Goal: Task Accomplishment & Management: Use online tool/utility

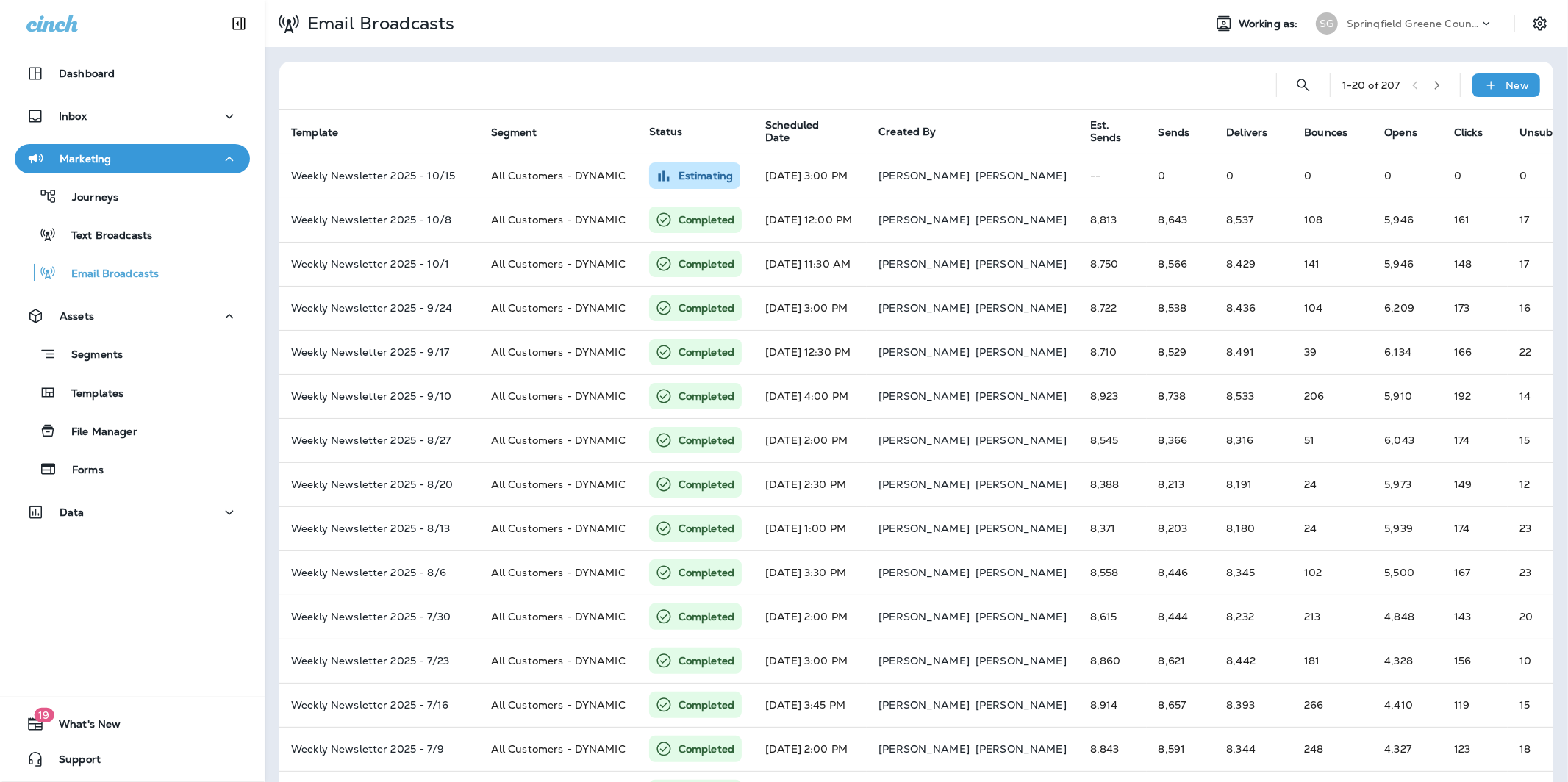
click at [1391, 26] on p "Springfield Greene County Parks and Golf" at bounding box center [1413, 23] width 132 height 12
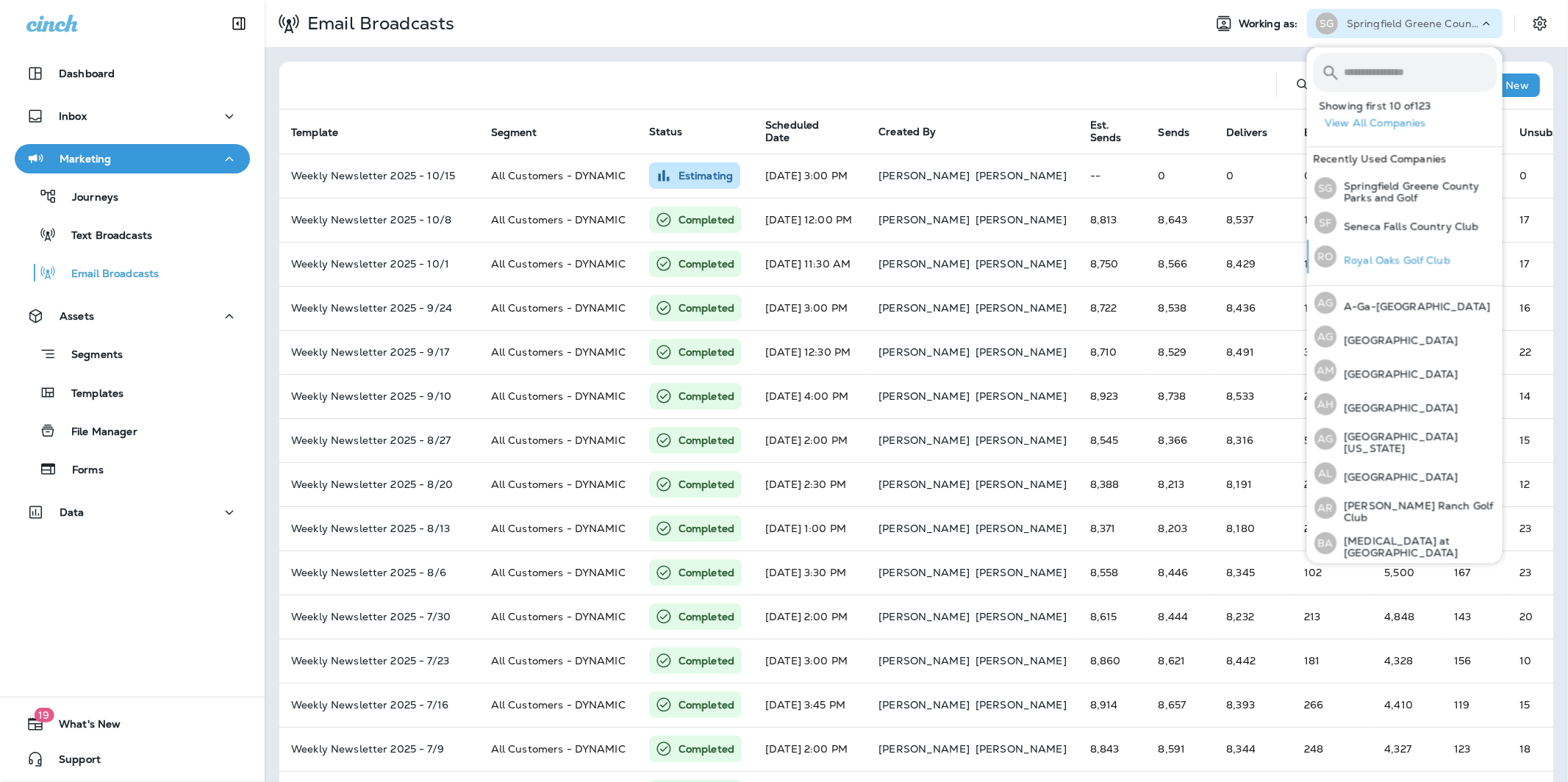
click at [1374, 269] on div "RO Royal Oaks Golf Club" at bounding box center [1383, 256] width 148 height 34
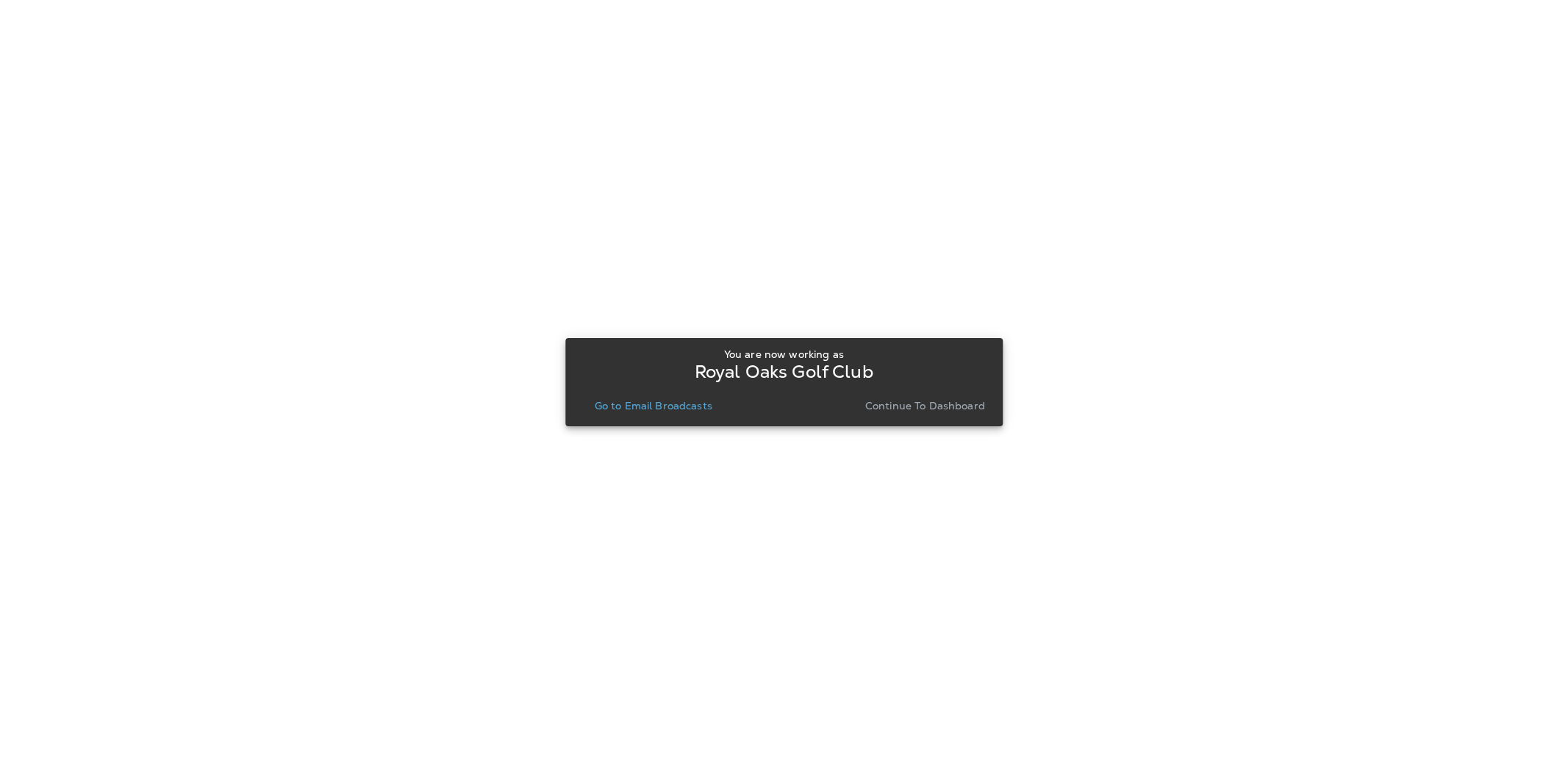
click at [932, 404] on p "Continue to Dashboard" at bounding box center [925, 405] width 120 height 12
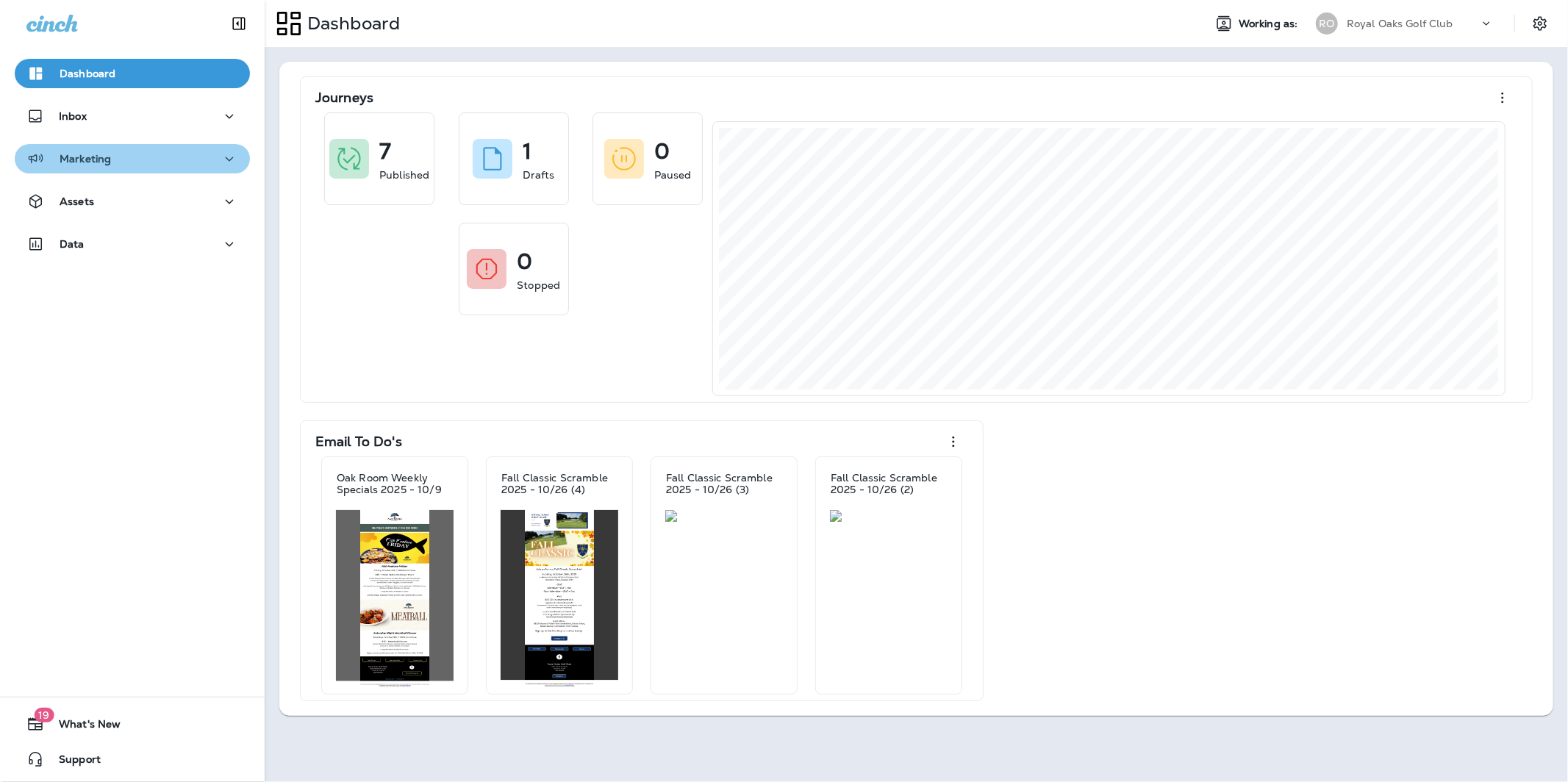
click at [121, 144] on button "Marketing" at bounding box center [132, 158] width 236 height 29
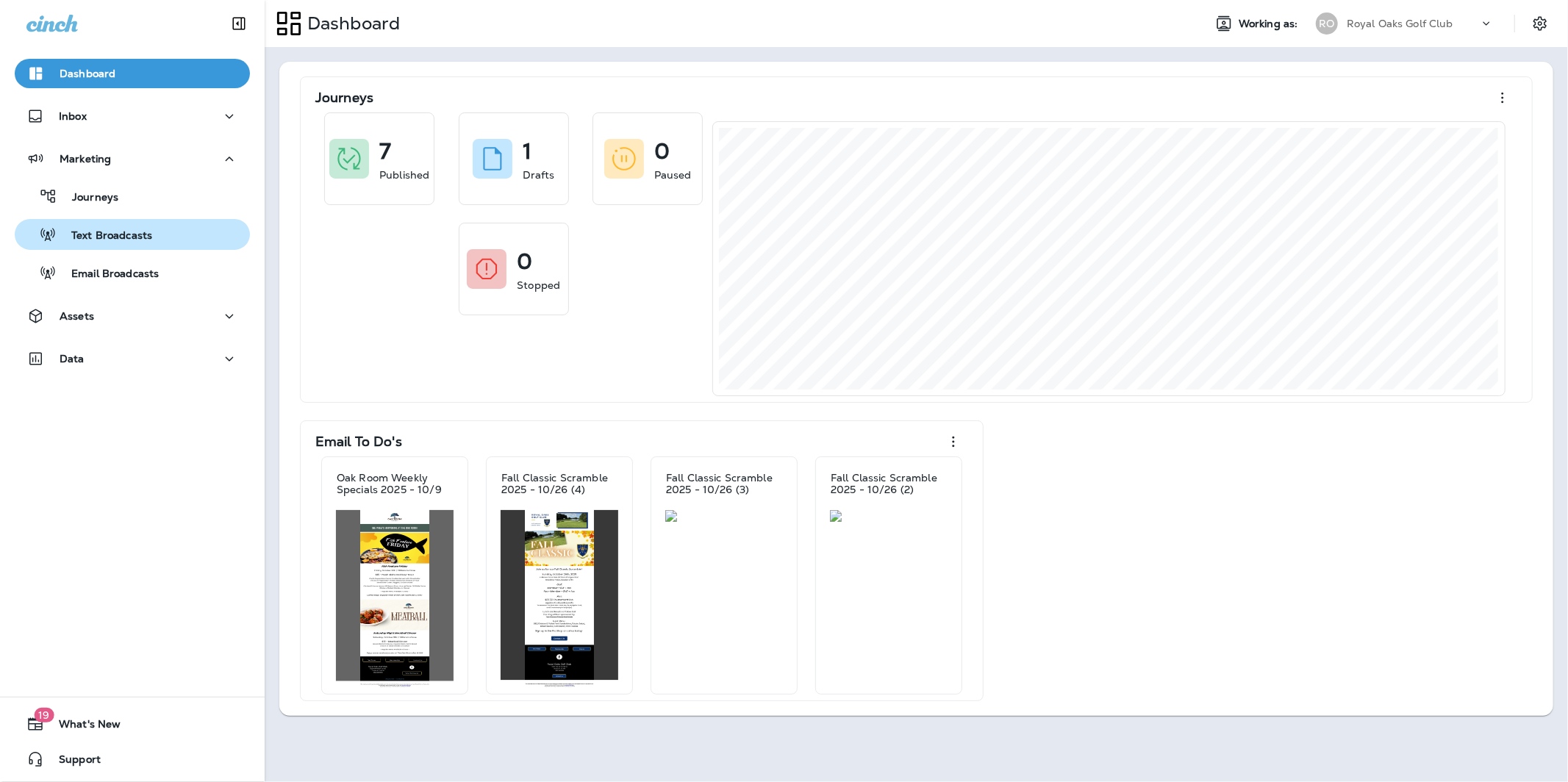
click at [124, 235] on p "Text Broadcasts" at bounding box center [104, 236] width 95 height 14
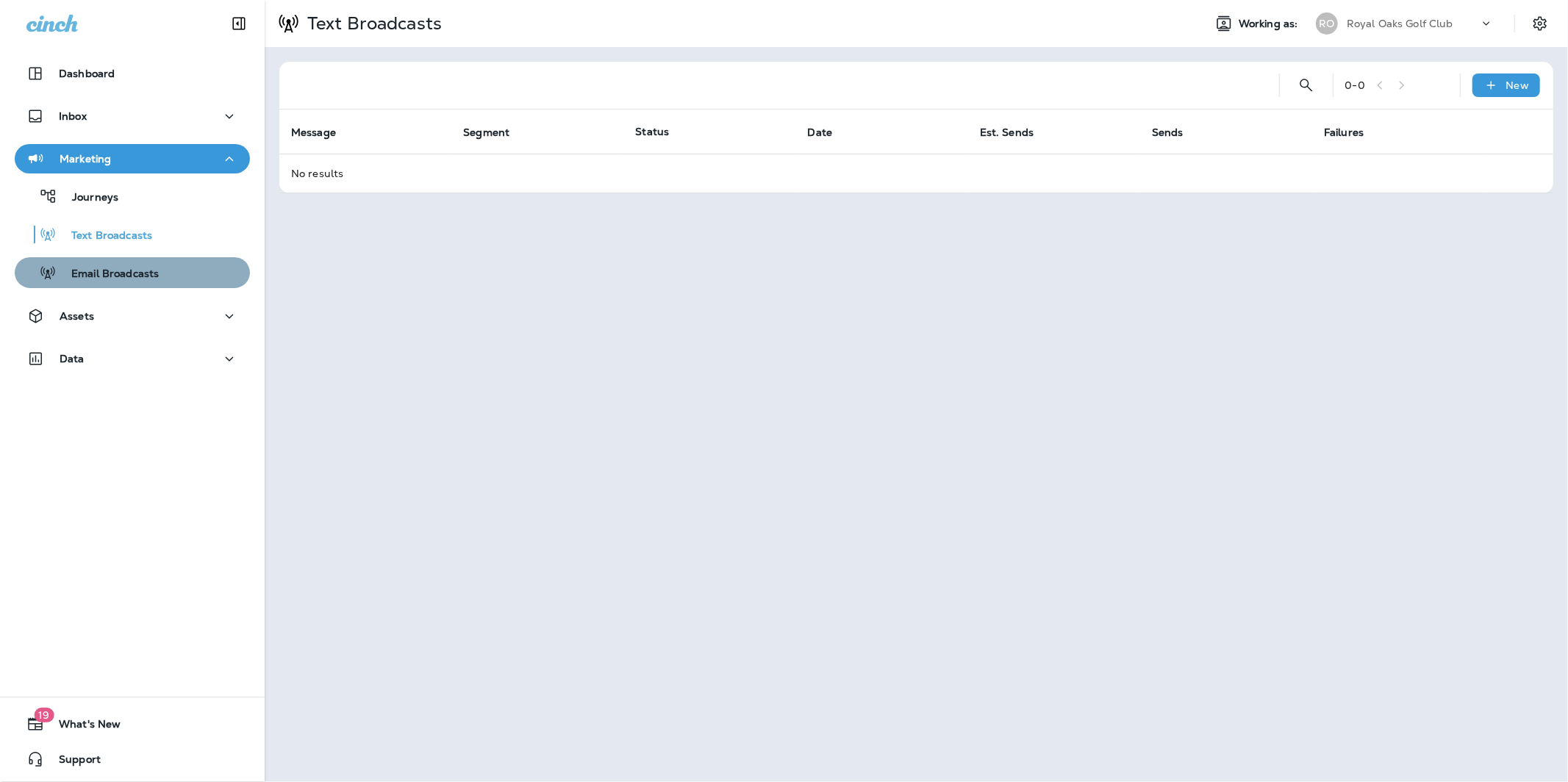
click at [141, 280] on p "Email Broadcasts" at bounding box center [108, 275] width 102 height 14
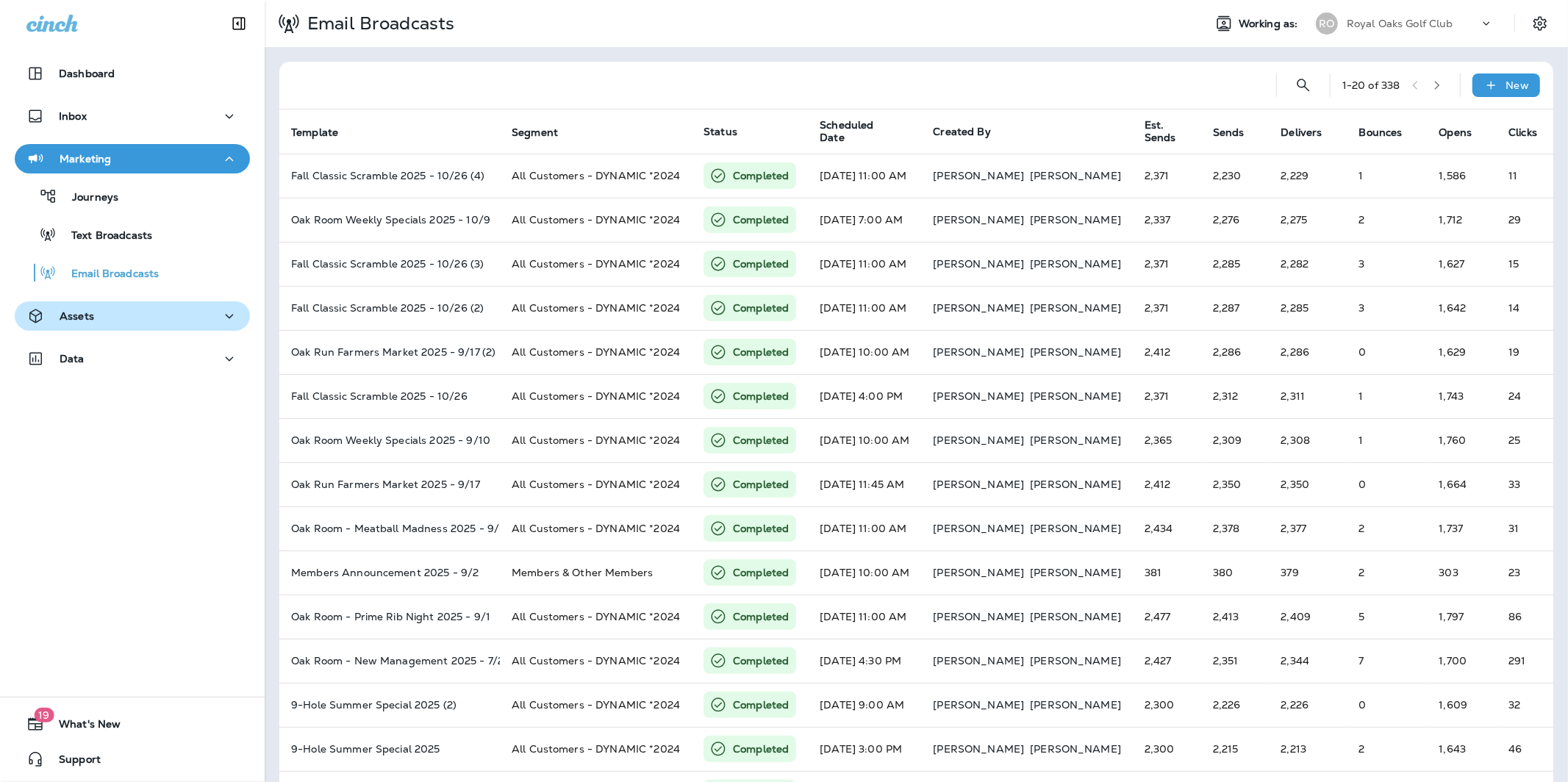
click at [99, 308] on div "Assets" at bounding box center [132, 316] width 212 height 18
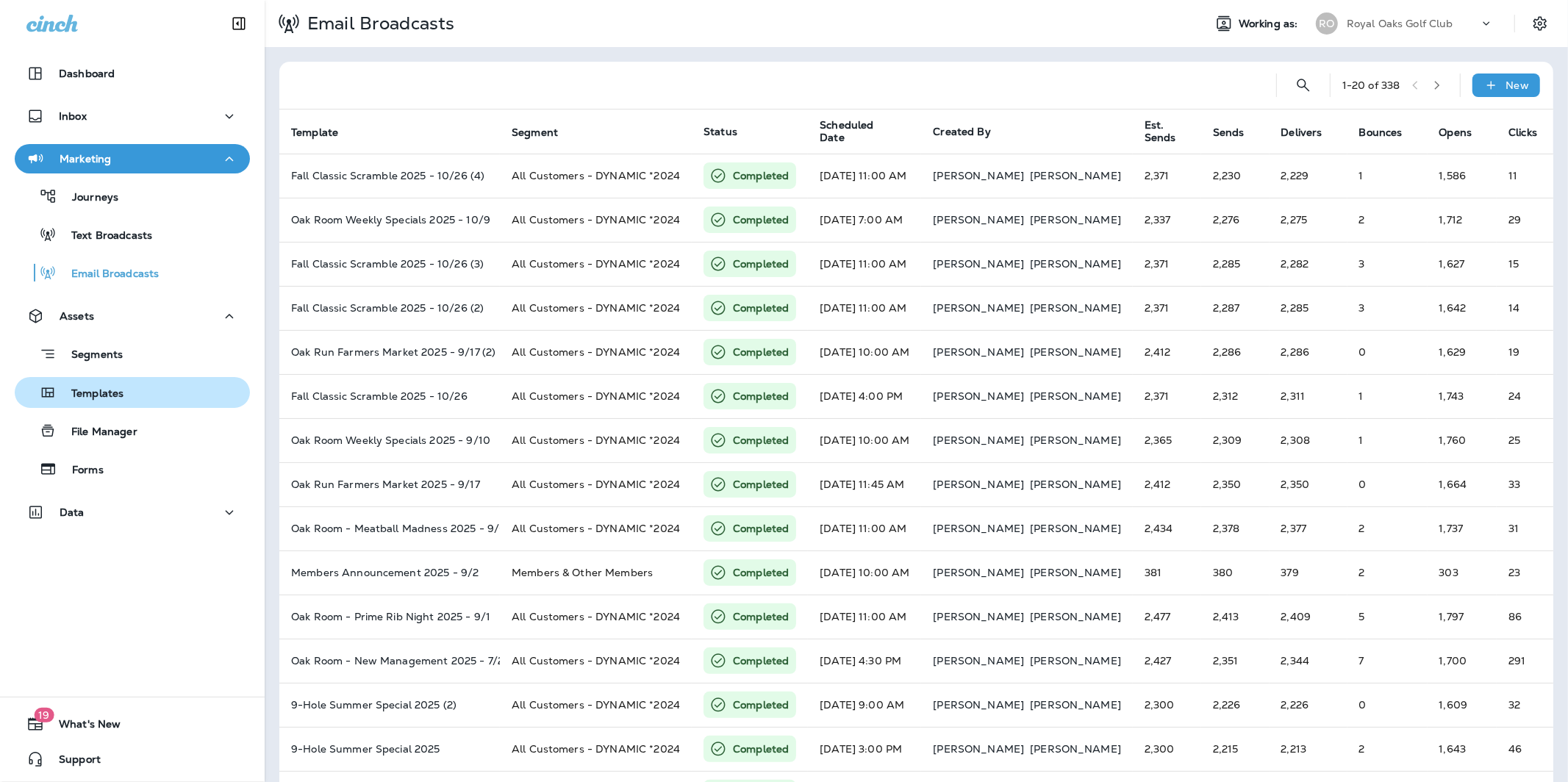
click at [93, 394] on p "Templates" at bounding box center [90, 395] width 67 height 14
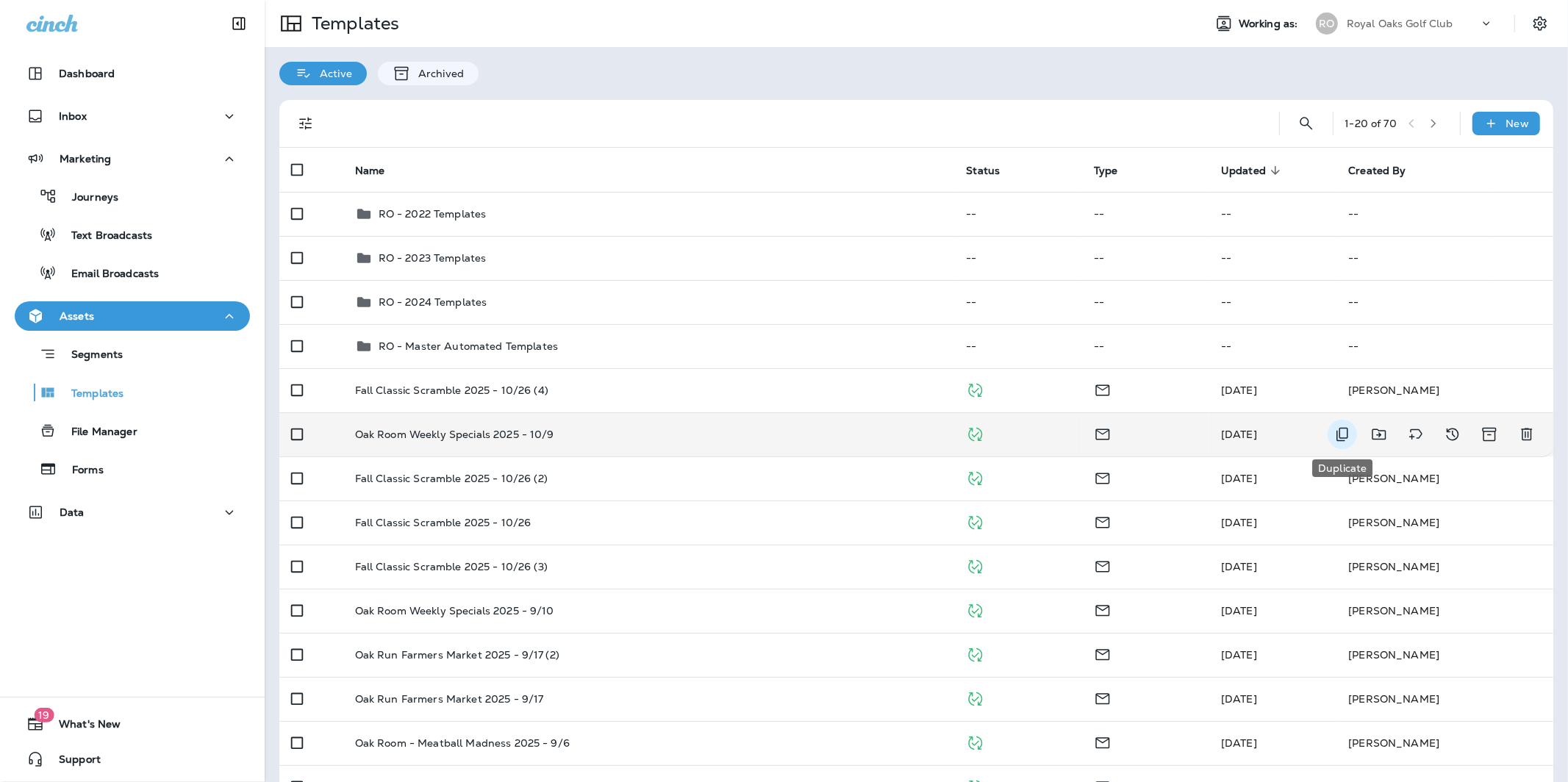
click at [1340, 426] on icon "Duplicate" at bounding box center [1342, 434] width 17 height 17
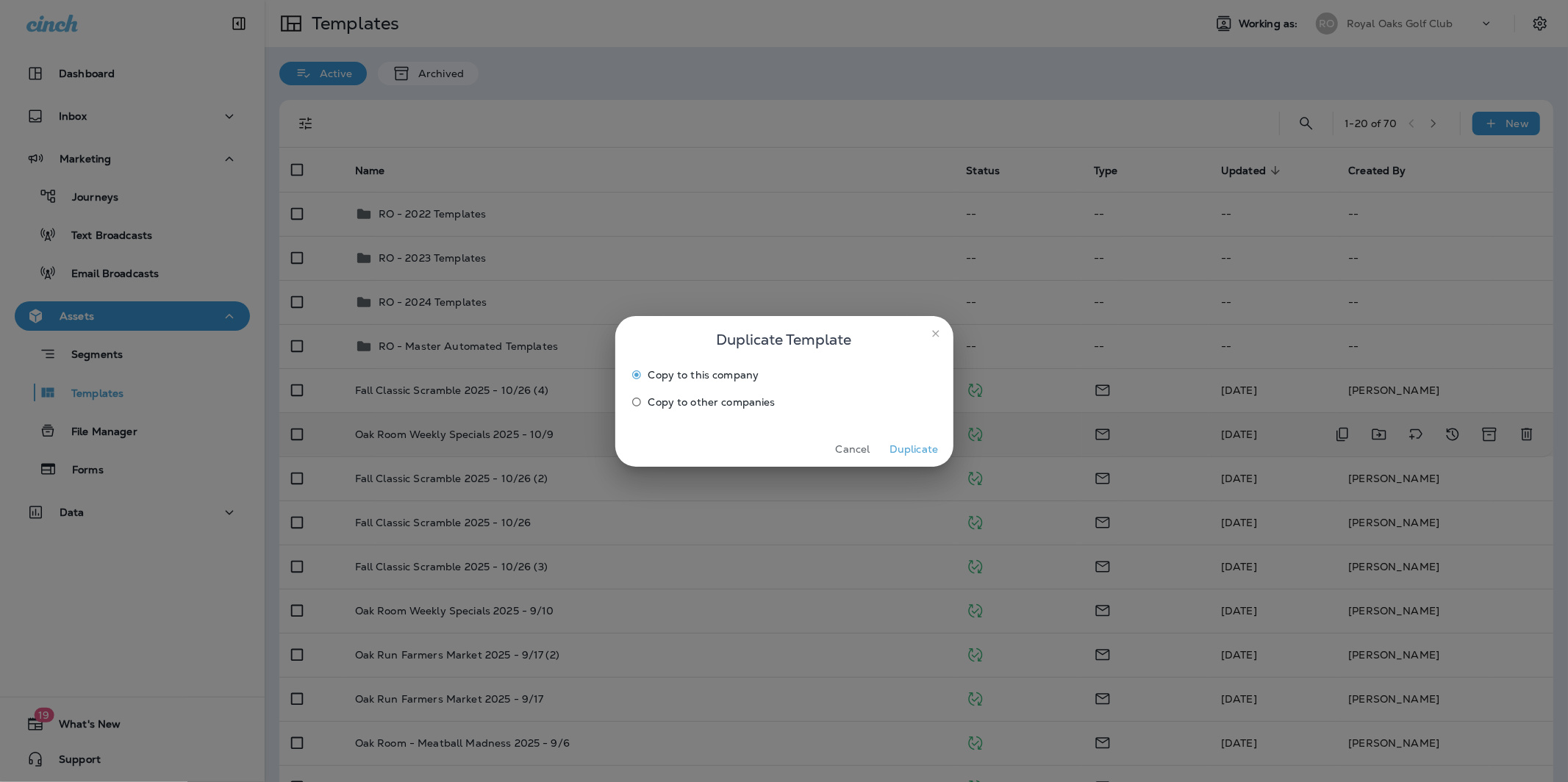
click at [898, 447] on button "Duplicate" at bounding box center [914, 449] width 55 height 23
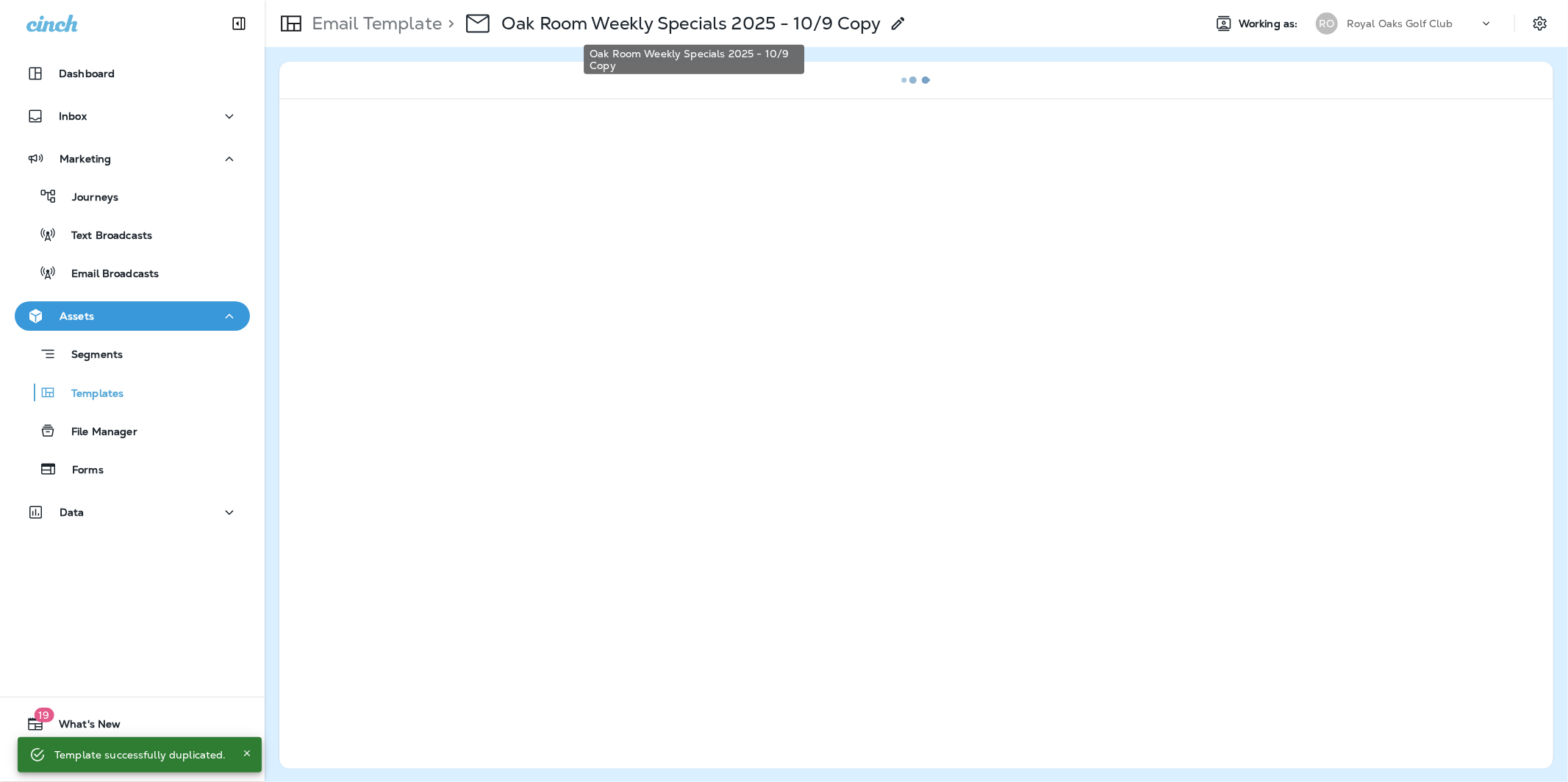
click at [858, 28] on p "Oak Room Weekly Specials 2025 - 10/9 Copy" at bounding box center [690, 24] width 379 height 22
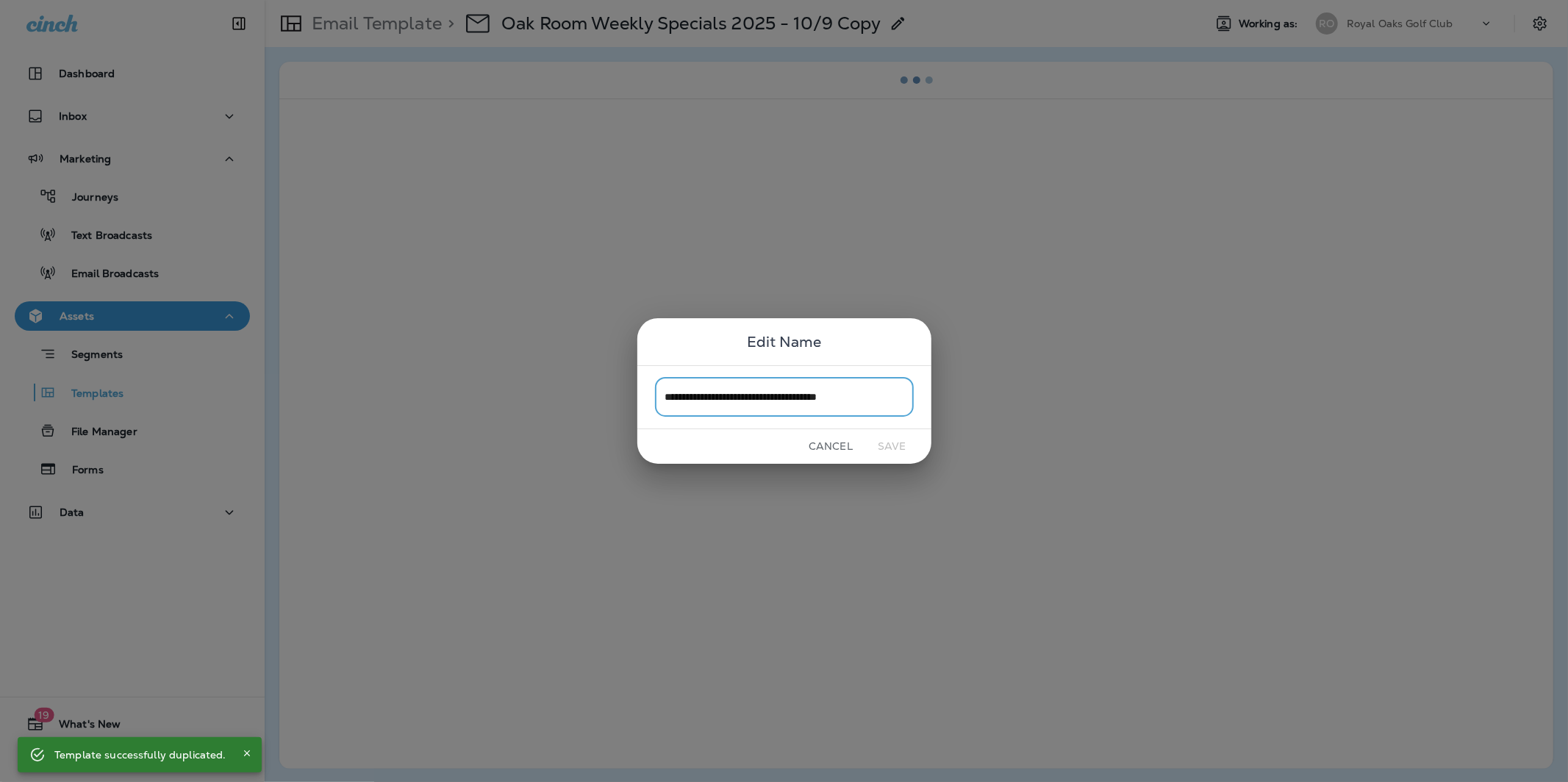
click at [882, 397] on input "**********" at bounding box center [784, 396] width 258 height 39
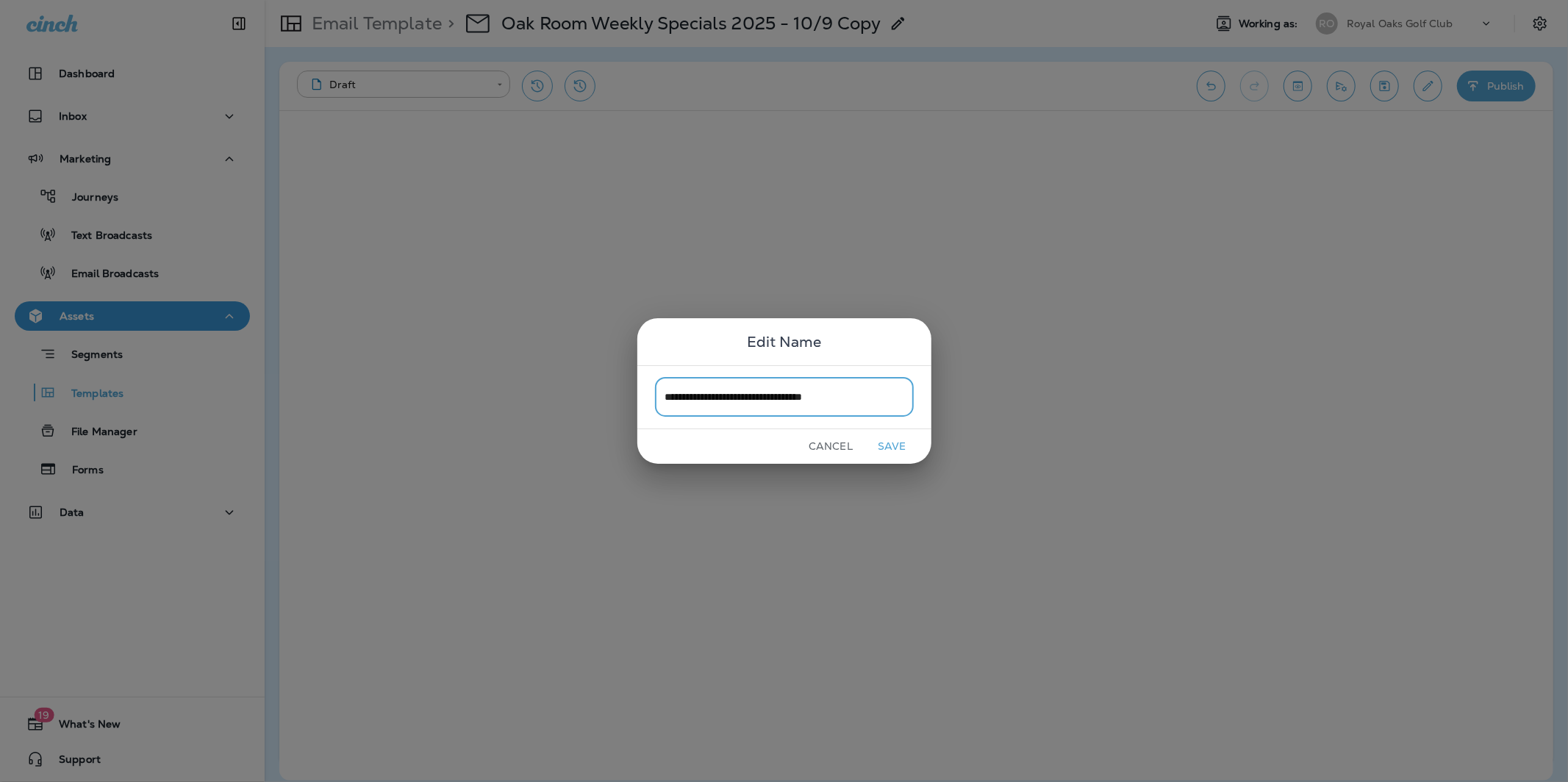
type input "**********"
click at [908, 448] on button "Save" at bounding box center [892, 446] width 55 height 23
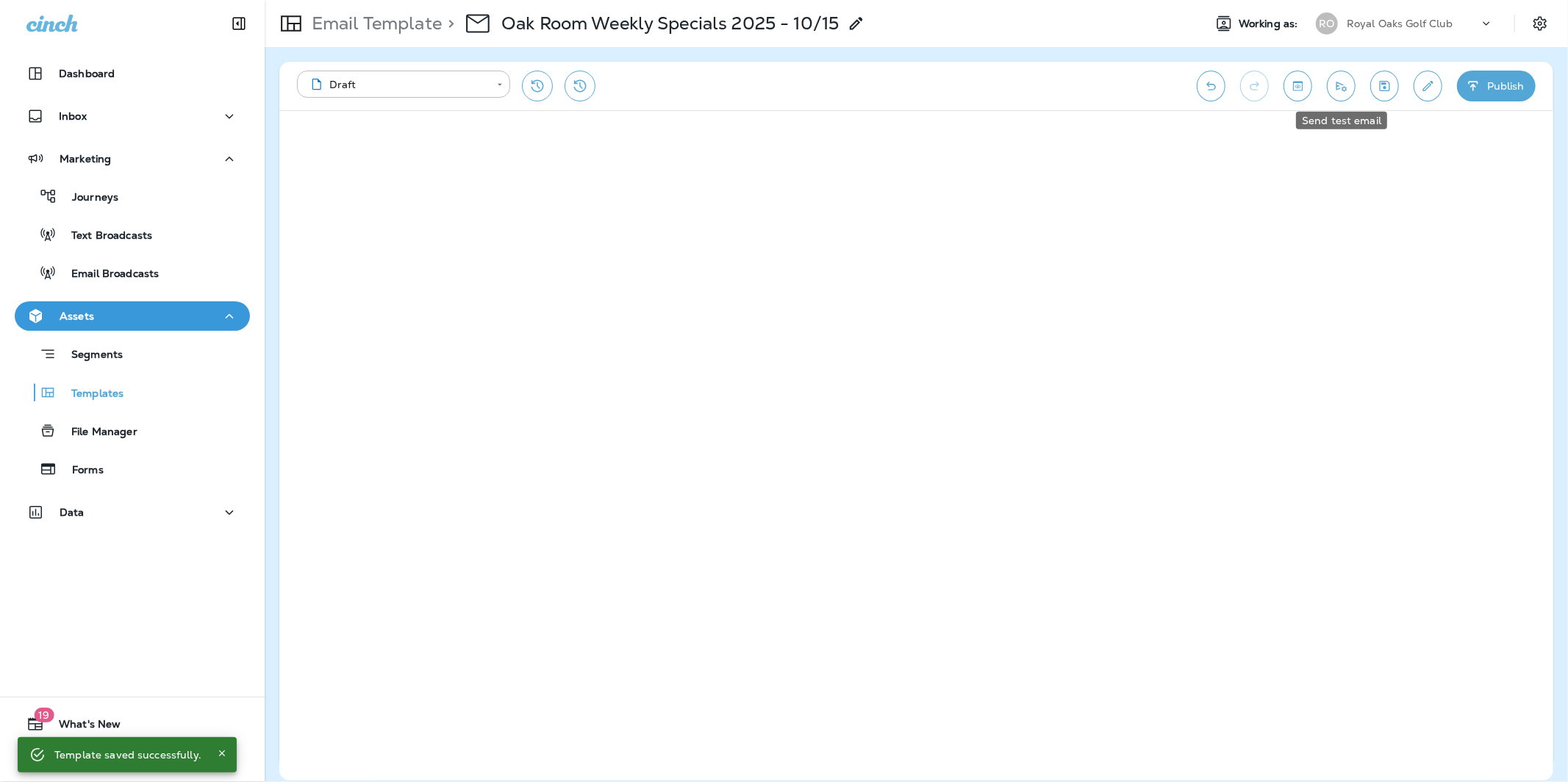
click at [1336, 89] on icon "Send test email" at bounding box center [1341, 87] width 10 height 9
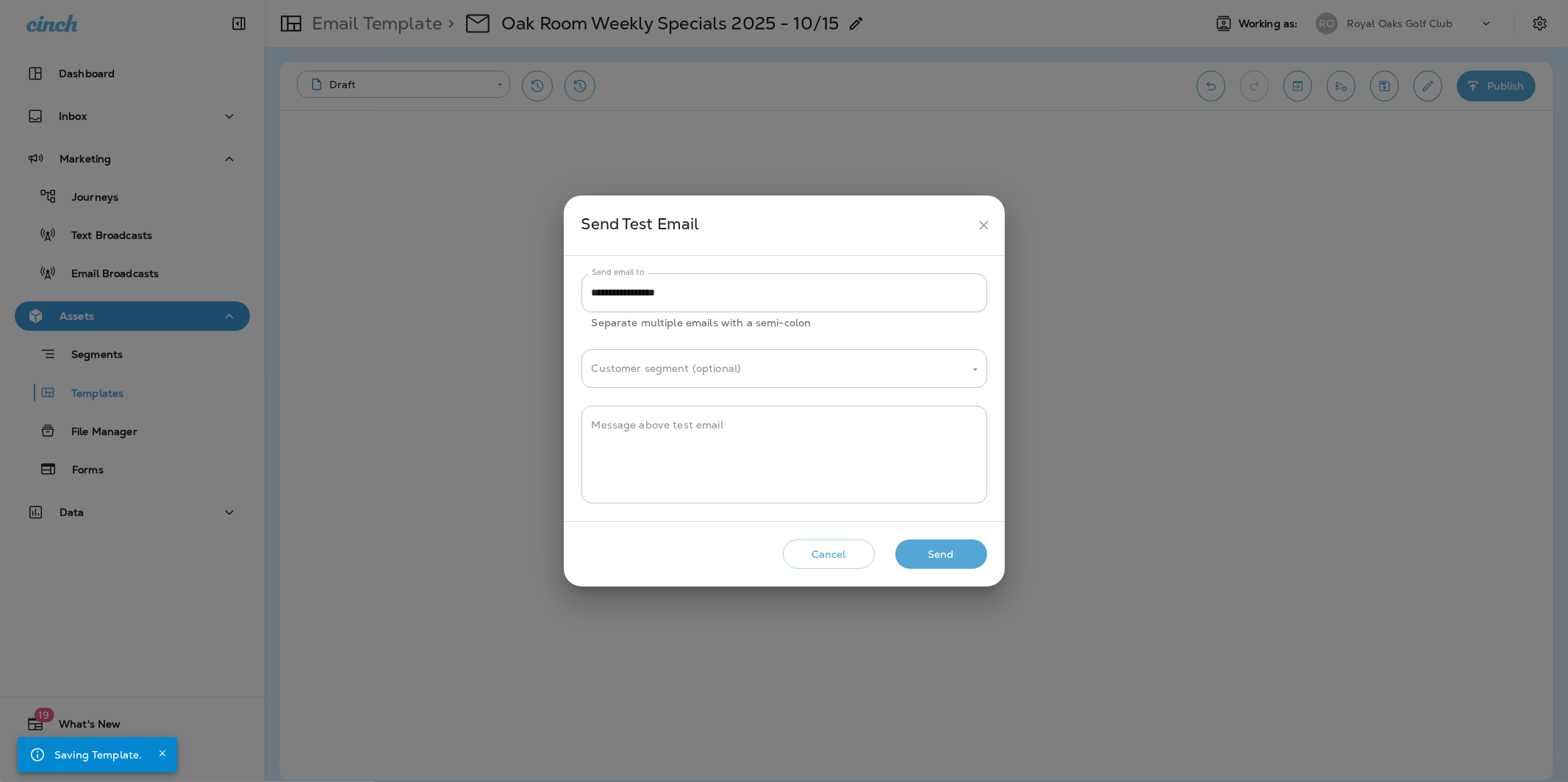
click at [956, 548] on button "Send" at bounding box center [941, 554] width 92 height 30
